Goal: Navigation & Orientation: Find specific page/section

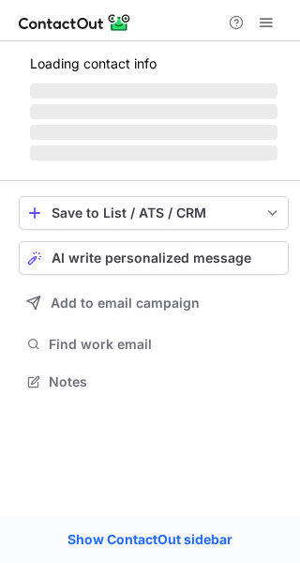
scroll to position [380, 300]
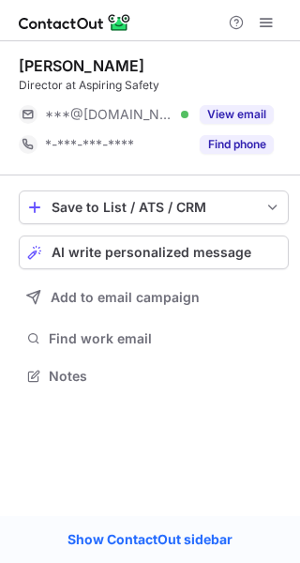
scroll to position [363, 300]
